Goal: Entertainment & Leisure: Consume media (video, audio)

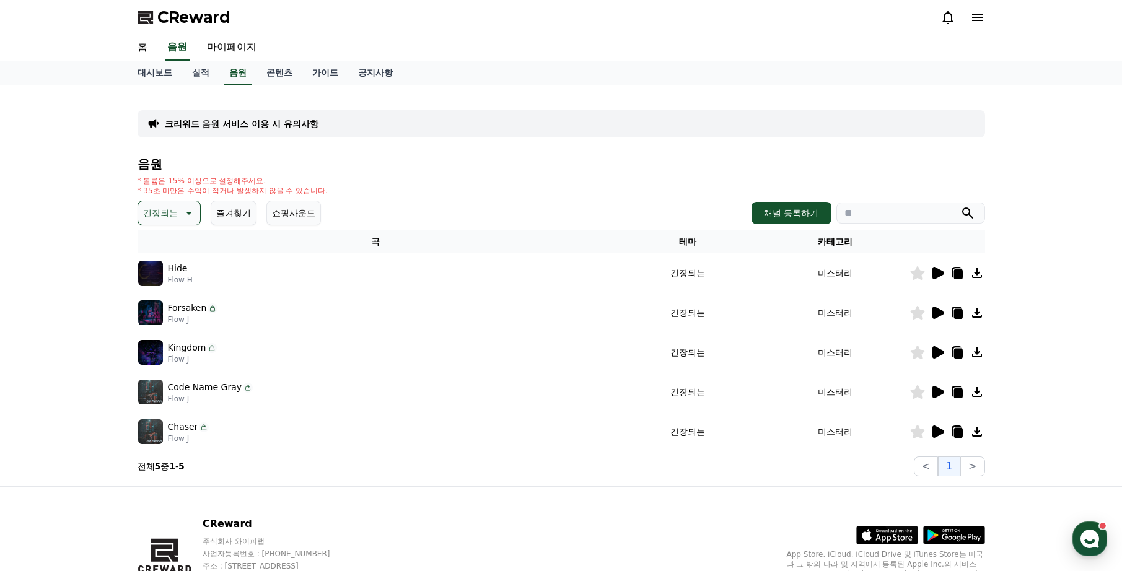
click at [74, 135] on div "크리워드 음원 서비스 이용 시 유의사항 음원 * 볼륨은 15% 이상으로 설정해주세요. * 35초 미만은 수익이 적거나 발생하지 않을 수 있습니…" at bounding box center [561, 286] width 1122 height 401
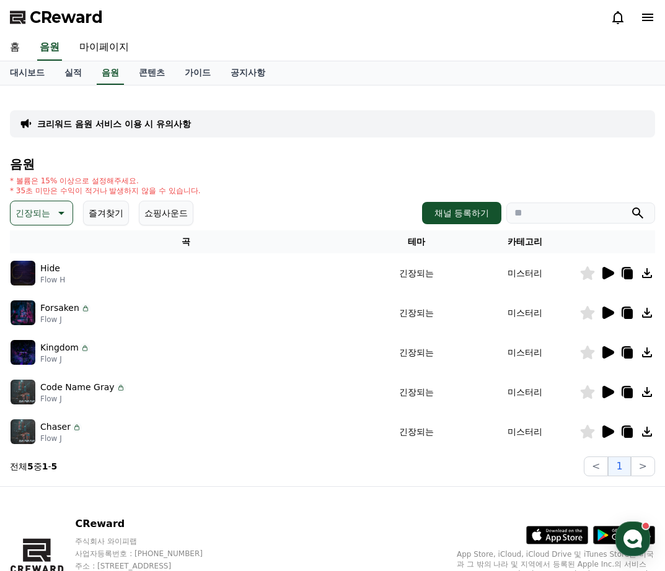
click at [511, 139] on div "크리워드 음원 서비스 이용 시 유의사항 음원 * 볼륨은 15% 이상으로 설정해주세요. * 35초 미만은 수익이 적거나 발생하지 않을 수 있습니…" at bounding box center [332, 285] width 645 height 381
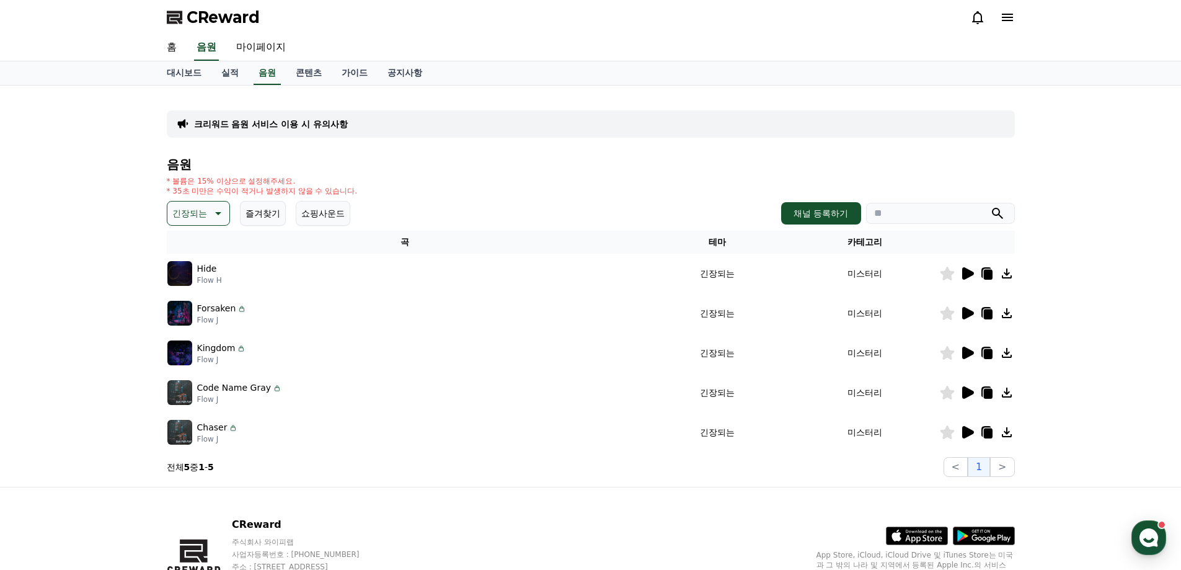
click at [211, 211] on icon at bounding box center [216, 213] width 15 height 15
click at [195, 297] on button "분위기있는" at bounding box center [195, 290] width 53 height 27
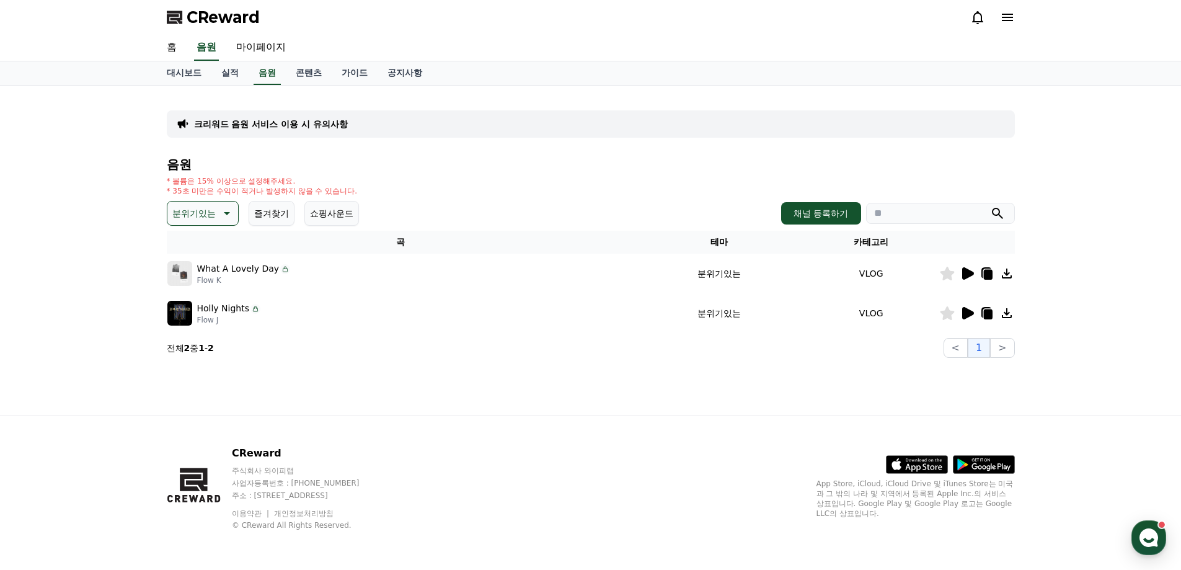
click at [969, 278] on icon at bounding box center [966, 273] width 15 height 15
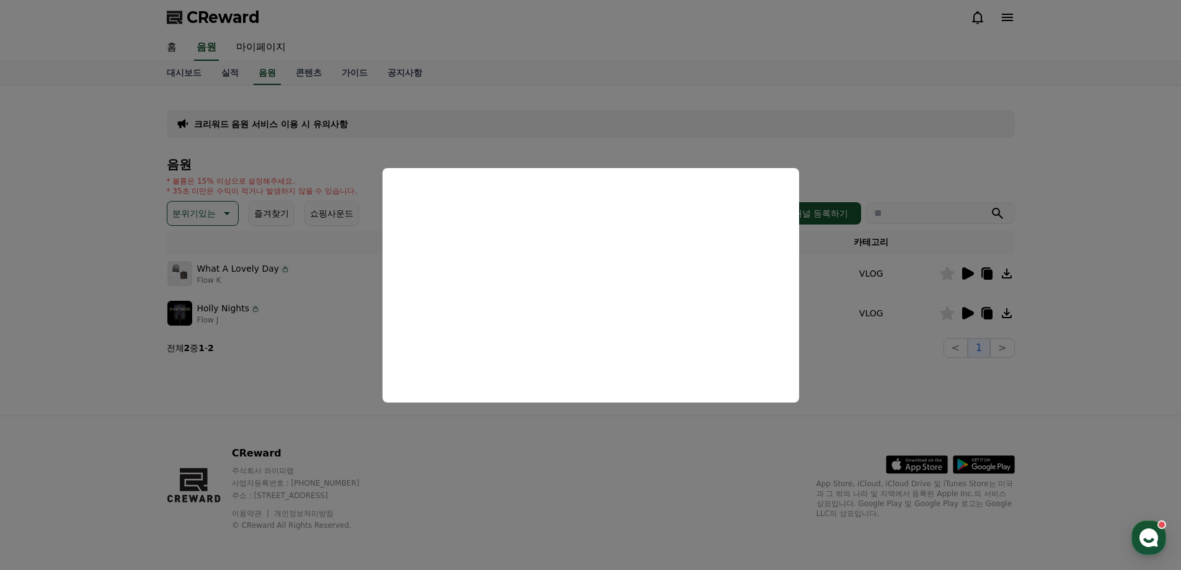
click at [888, 347] on button "close modal" at bounding box center [590, 285] width 1181 height 570
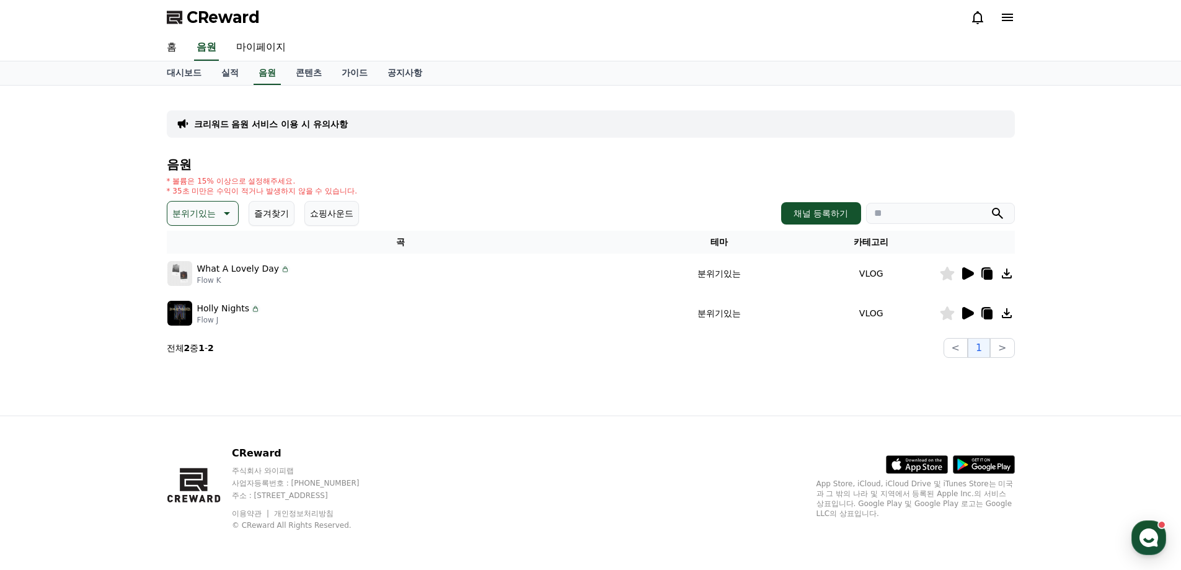
click at [964, 311] on icon at bounding box center [968, 313] width 12 height 12
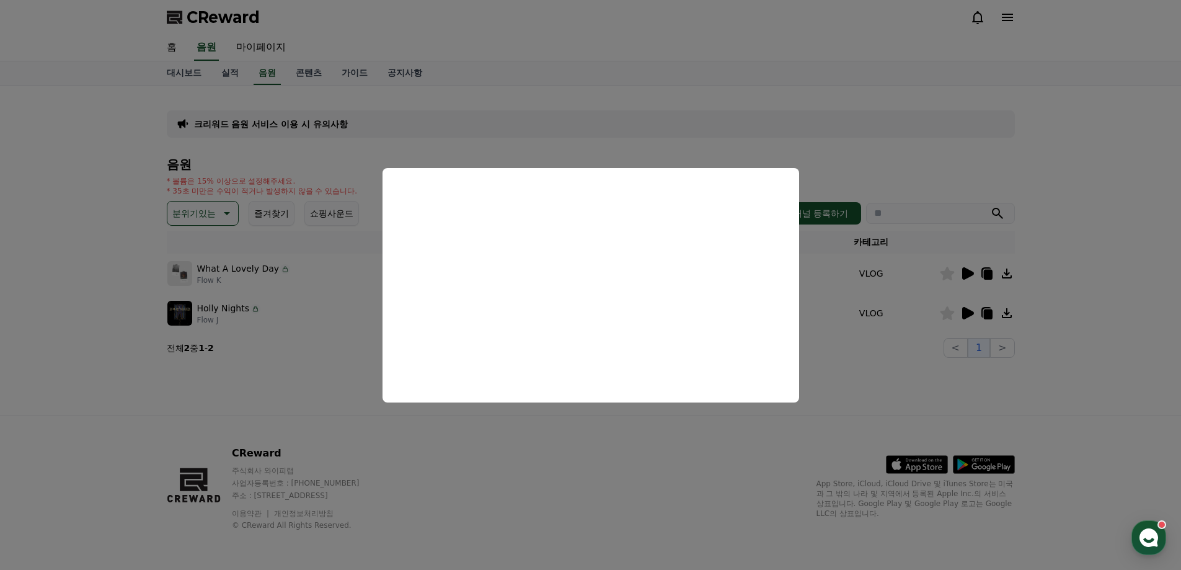
click at [988, 317] on button "close modal" at bounding box center [590, 285] width 1181 height 570
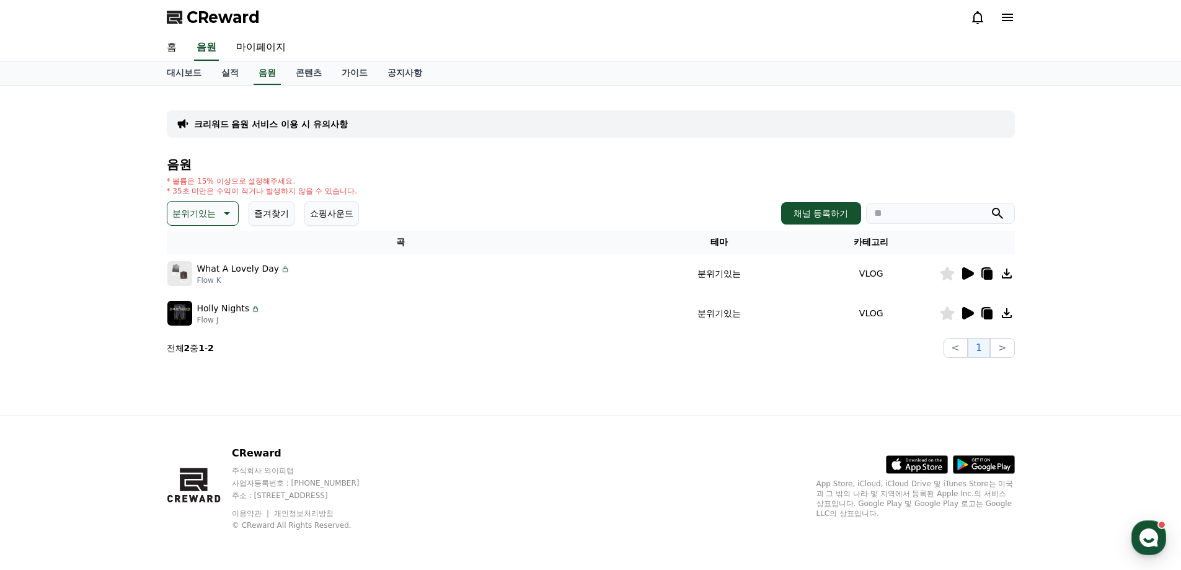
click at [987, 315] on icon at bounding box center [987, 314] width 9 height 10
